Goal: Information Seeking & Learning: Find contact information

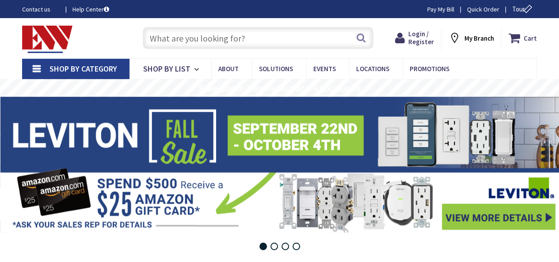
click at [38, 10] on link "Contact us" at bounding box center [40, 9] width 36 height 9
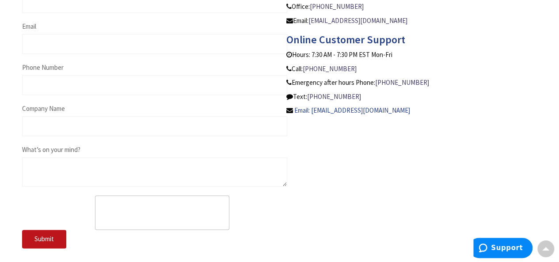
scroll to position [351, 0]
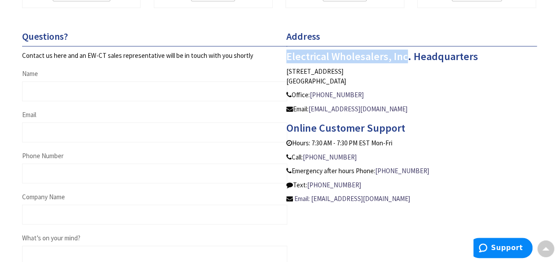
copy h3 "Electrical Wholesalers, Inc"
drag, startPoint x: 404, startPoint y: 57, endPoint x: 281, endPoint y: 53, distance: 122.8
click at [281, 53] on div "Address Electrical Wholesalers, Inc. Headquarters 701 Middle Street Middletown,…" at bounding box center [412, 117] width 264 height 173
